Goal: Transaction & Acquisition: Purchase product/service

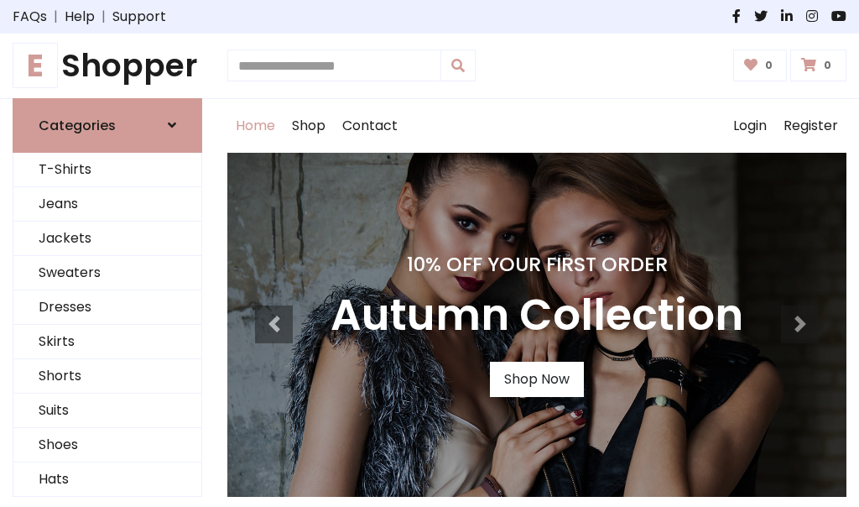
click at [430, 253] on h4 "10% Off Your First Order" at bounding box center [537, 264] width 413 height 23
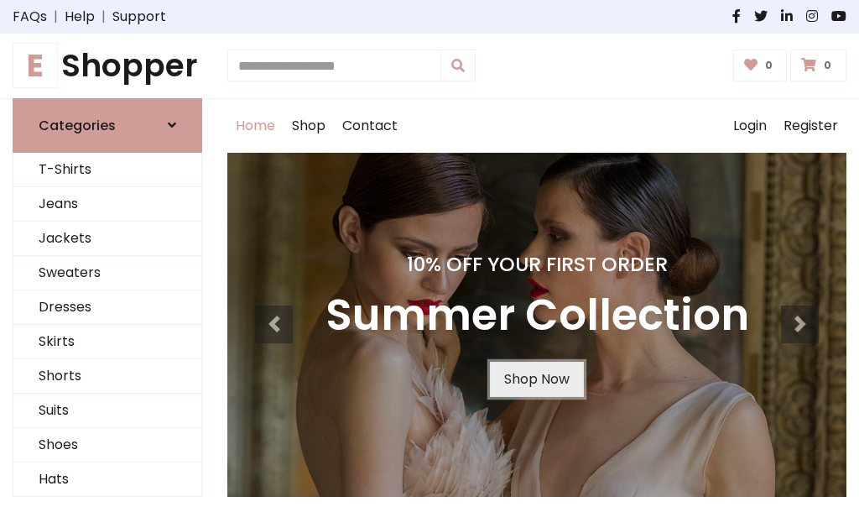
click at [536, 378] on link "Shop Now" at bounding box center [537, 379] width 94 height 35
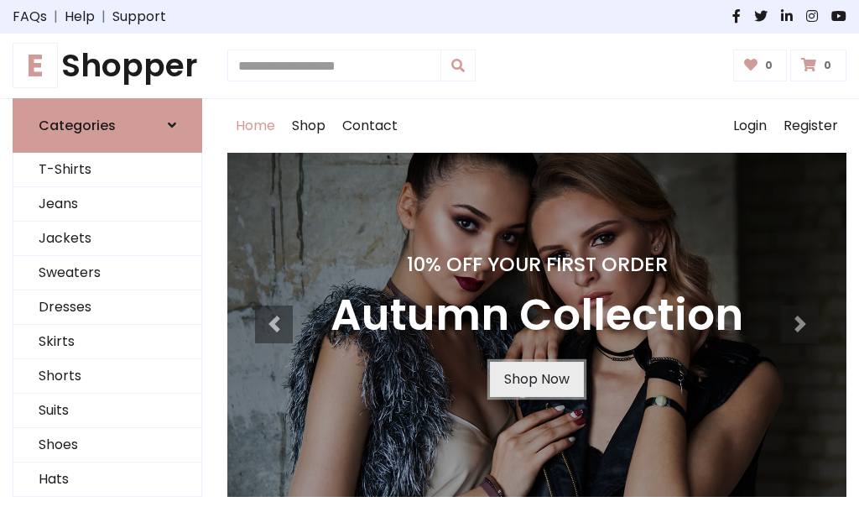
click at [536, 378] on link "Shop Now" at bounding box center [537, 379] width 94 height 35
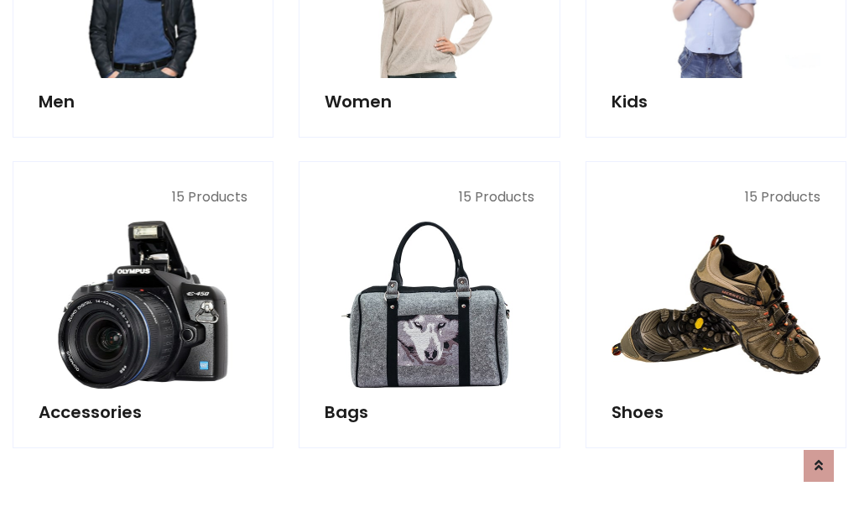
scroll to position [1673, 0]
